Goal: Navigation & Orientation: Find specific page/section

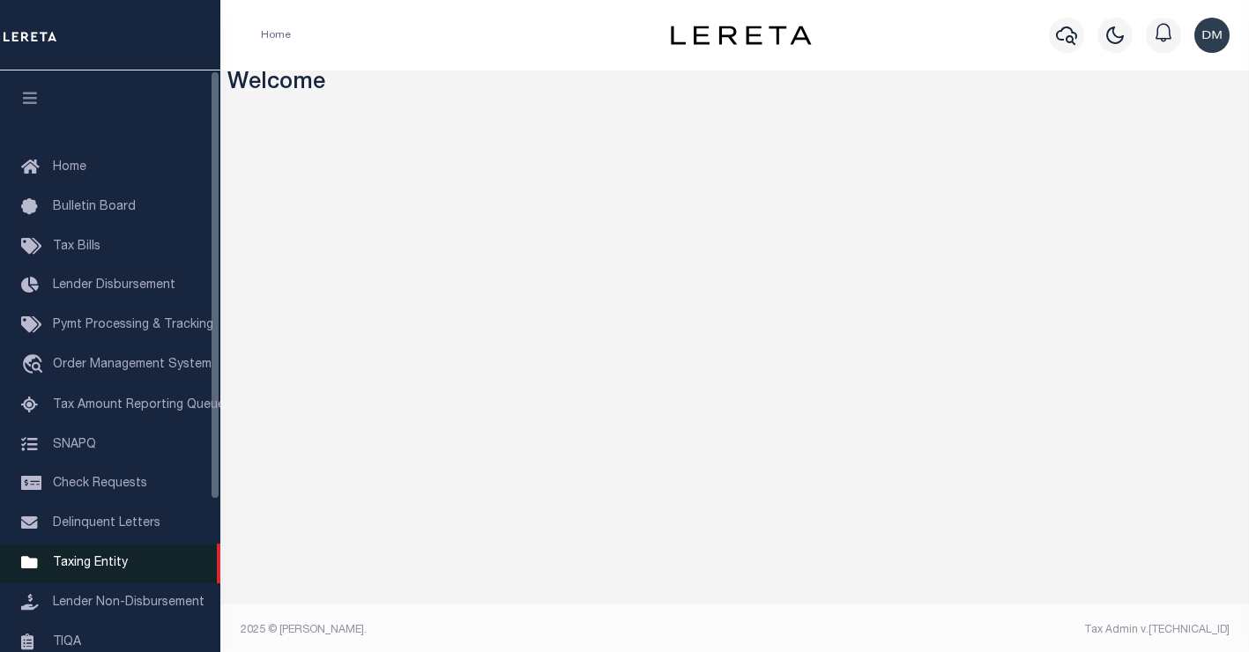
click at [54, 570] on span "Taxing Entity" at bounding box center [90, 563] width 75 height 12
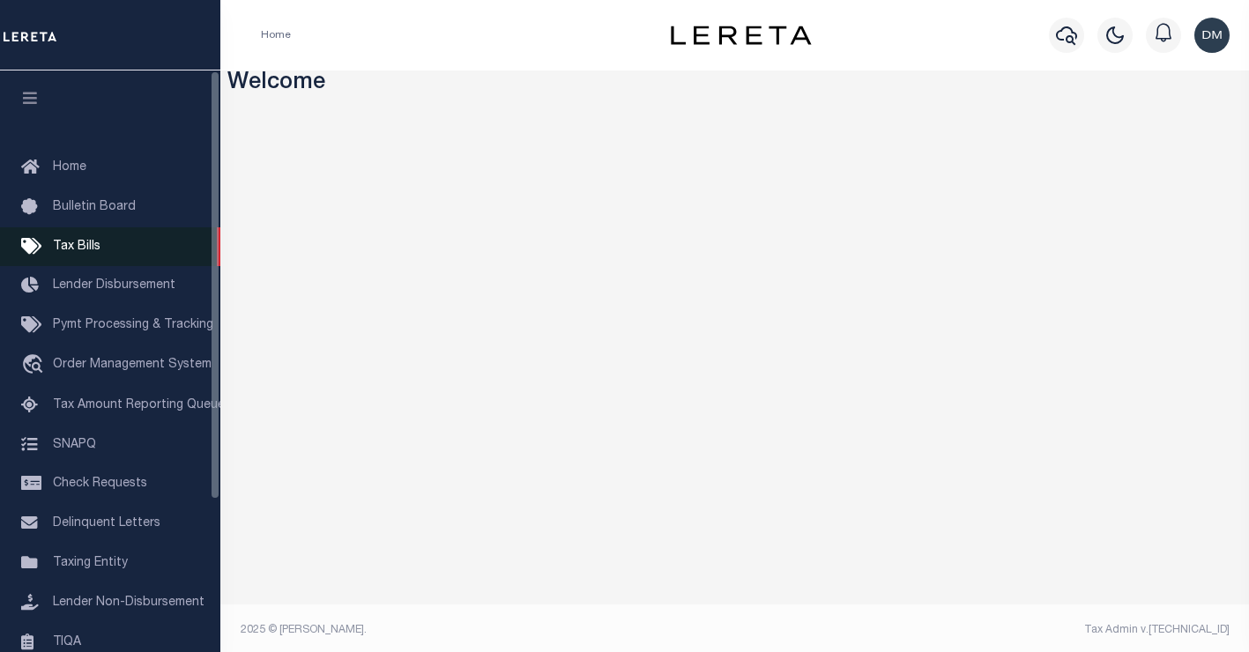
click at [66, 247] on span "Tax Bills" at bounding box center [77, 247] width 48 height 12
